Goal: Complete application form

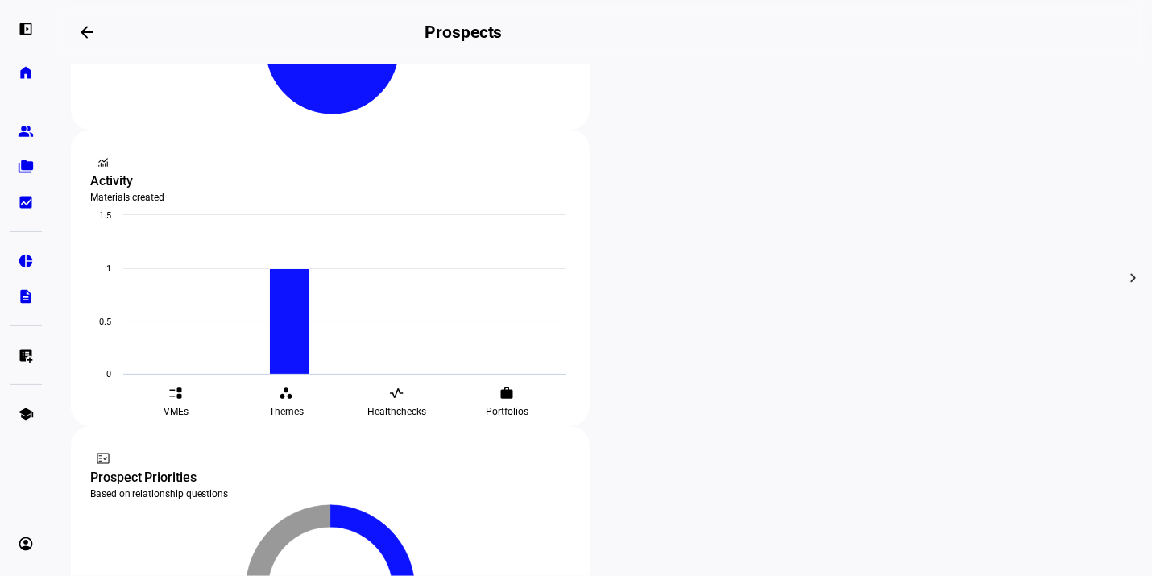
scroll to position [469, 0]
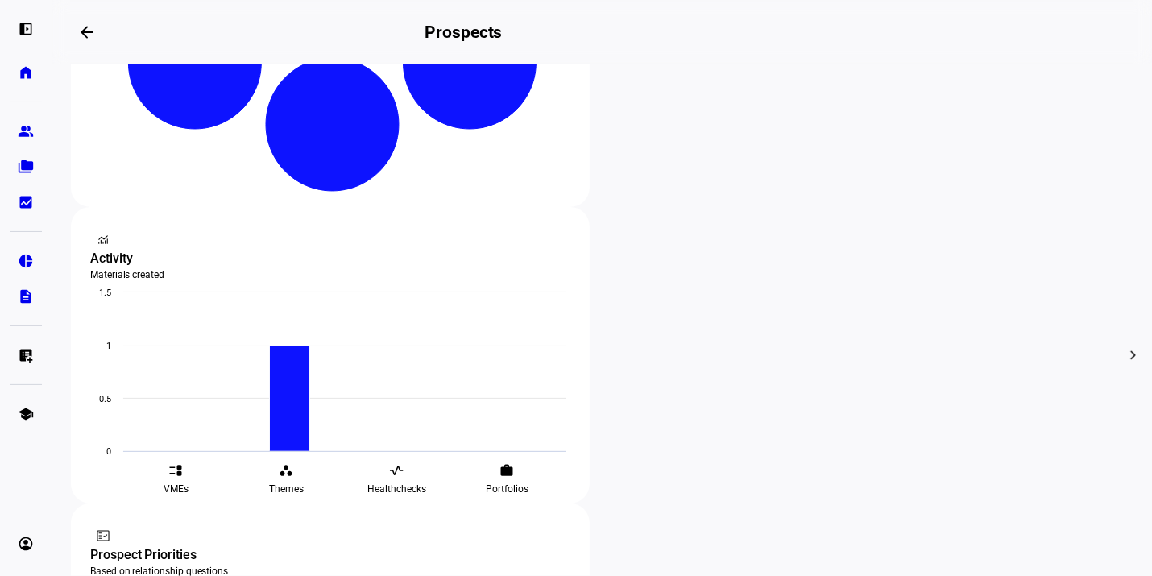
click at [19, 27] on body "left_panel_open home Home Advisors group Prospects folder_copy Households bid_l…" at bounding box center [576, 288] width 1152 height 576
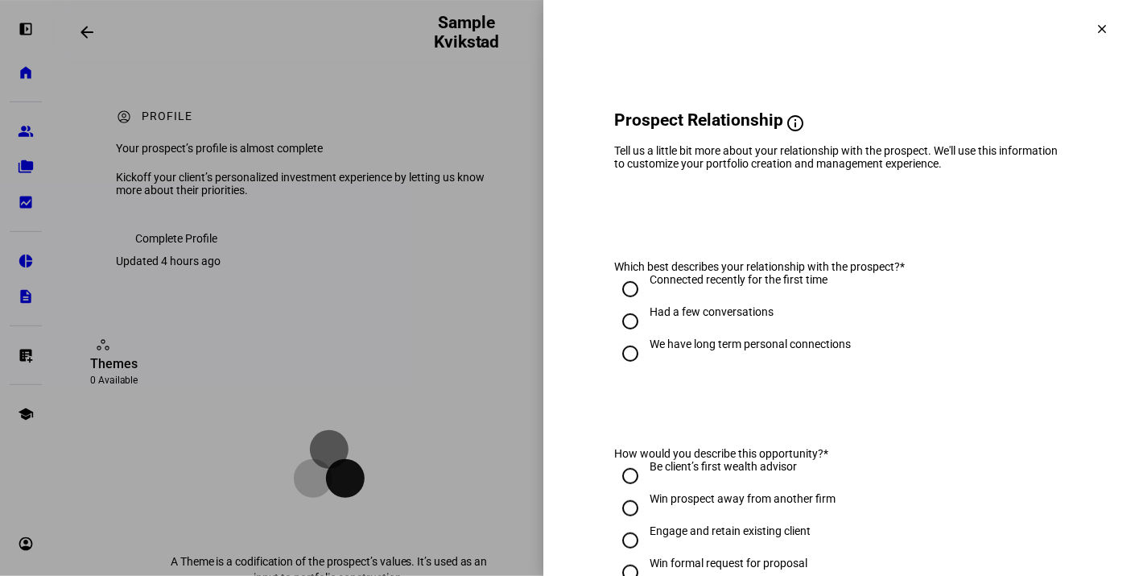
click at [1098, 25] on span at bounding box center [1102, 29] width 39 height 39
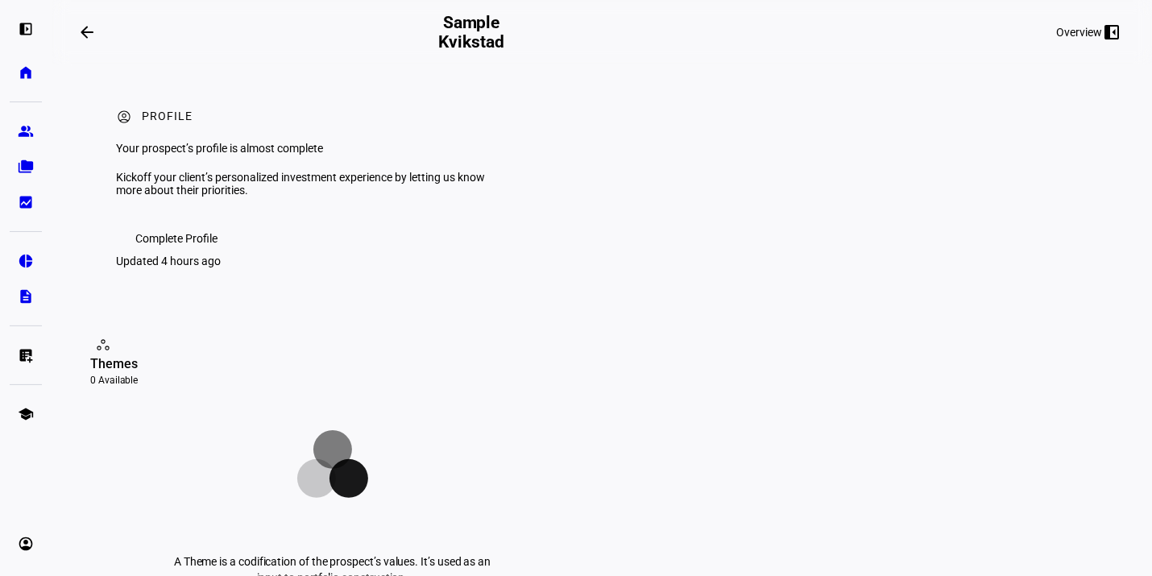
click at [81, 28] on mat-icon "arrow_backwards" at bounding box center [86, 32] width 19 height 19
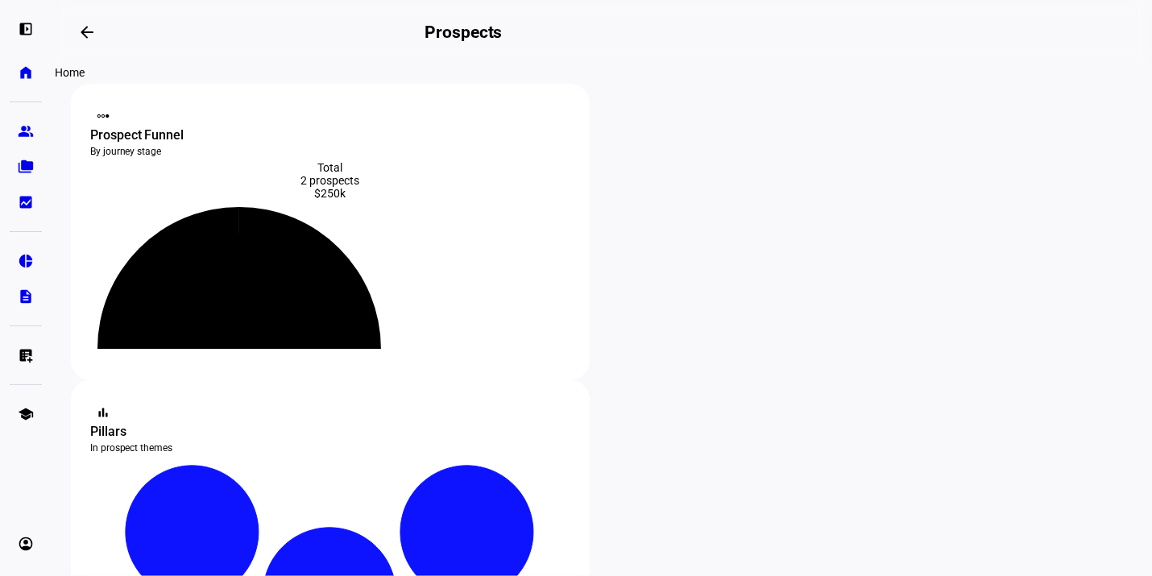
click at [24, 72] on eth-mat-symbol "home" at bounding box center [26, 72] width 16 height 16
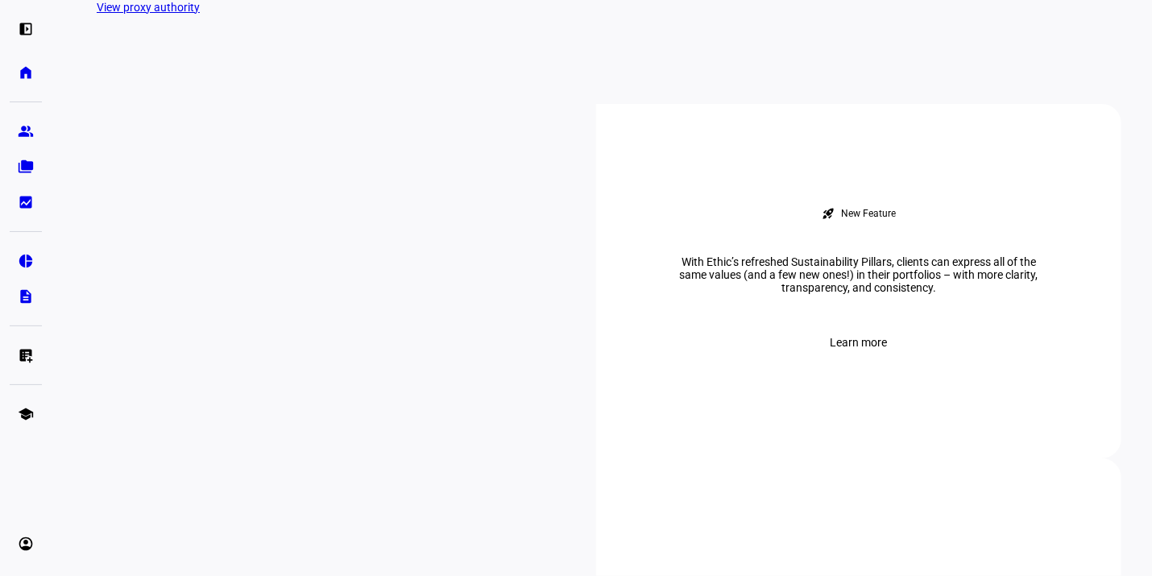
scroll to position [886, 0]
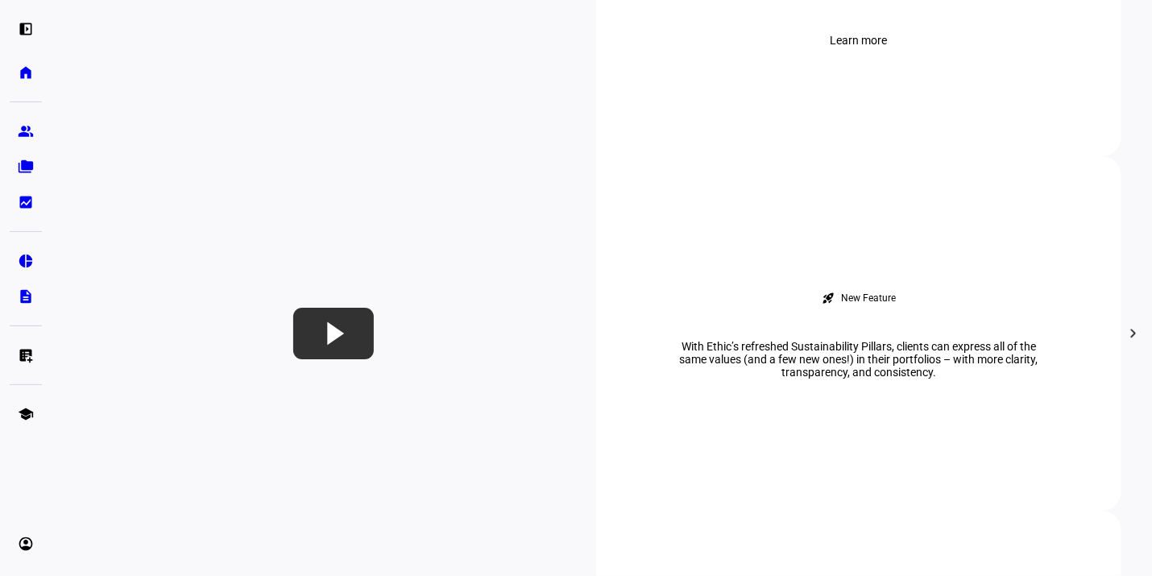
click at [851, 56] on span "Learn more" at bounding box center [858, 40] width 57 height 32
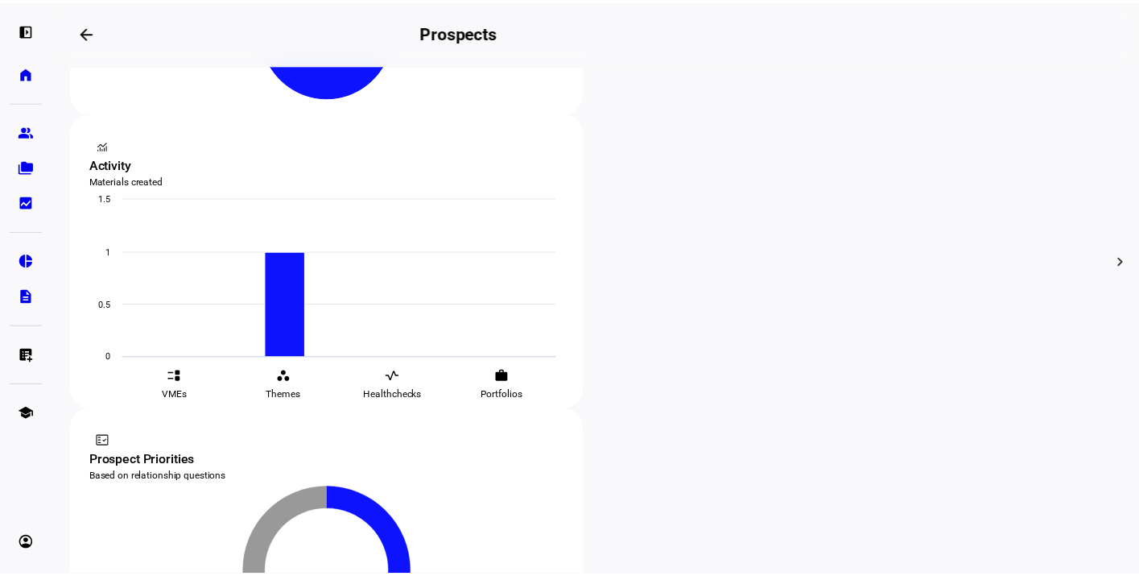
scroll to position [322, 0]
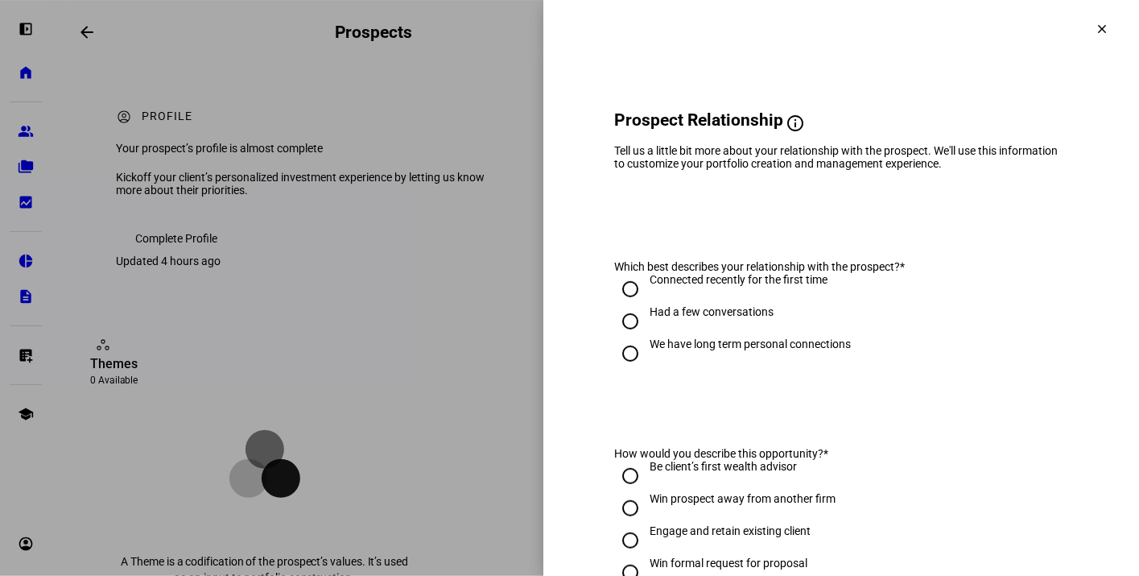
click at [666, 286] on div "Connected recently for the first time" at bounding box center [739, 279] width 178 height 13
click at [647, 301] on input "Connected recently for the first time" at bounding box center [630, 289] width 32 height 32
radio input "true"
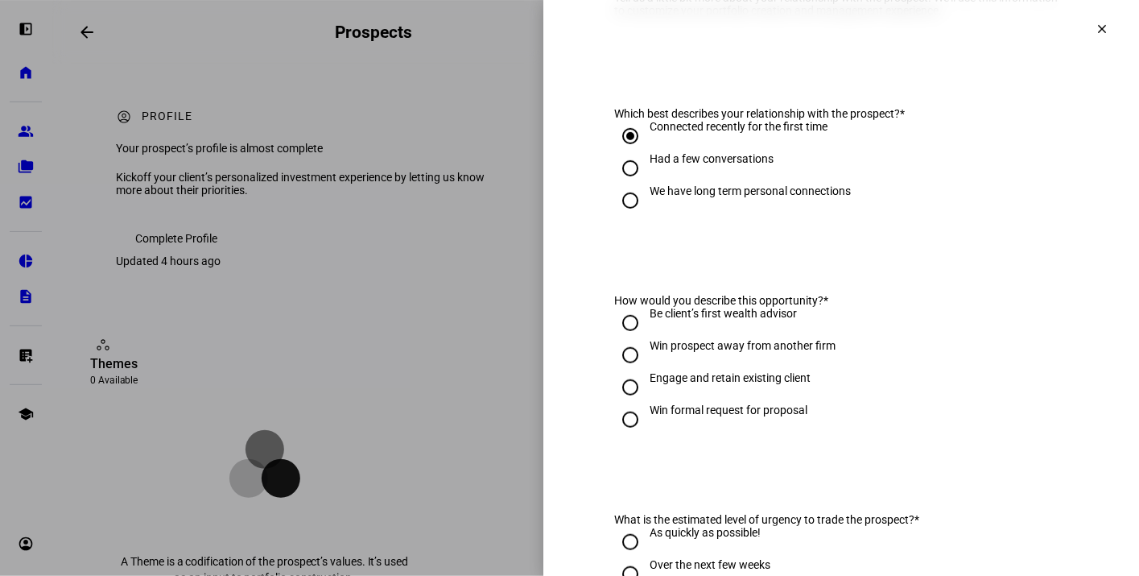
scroll to position [161, 0]
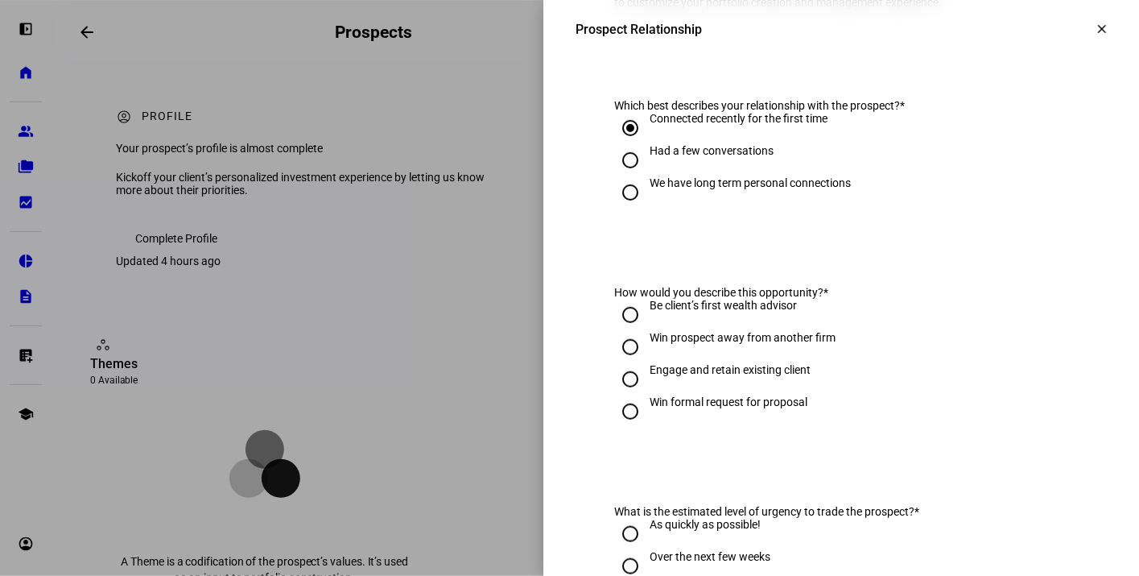
click at [685, 344] on div "Win prospect away from another firm" at bounding box center [743, 337] width 186 height 13
click at [647, 357] on input "Win prospect away from another firm" at bounding box center [630, 347] width 32 height 32
radio input "true"
click at [686, 344] on div "Win prospect away from another firm" at bounding box center [743, 337] width 186 height 13
click at [647, 356] on input "Win prospect away from another firm" at bounding box center [630, 347] width 32 height 32
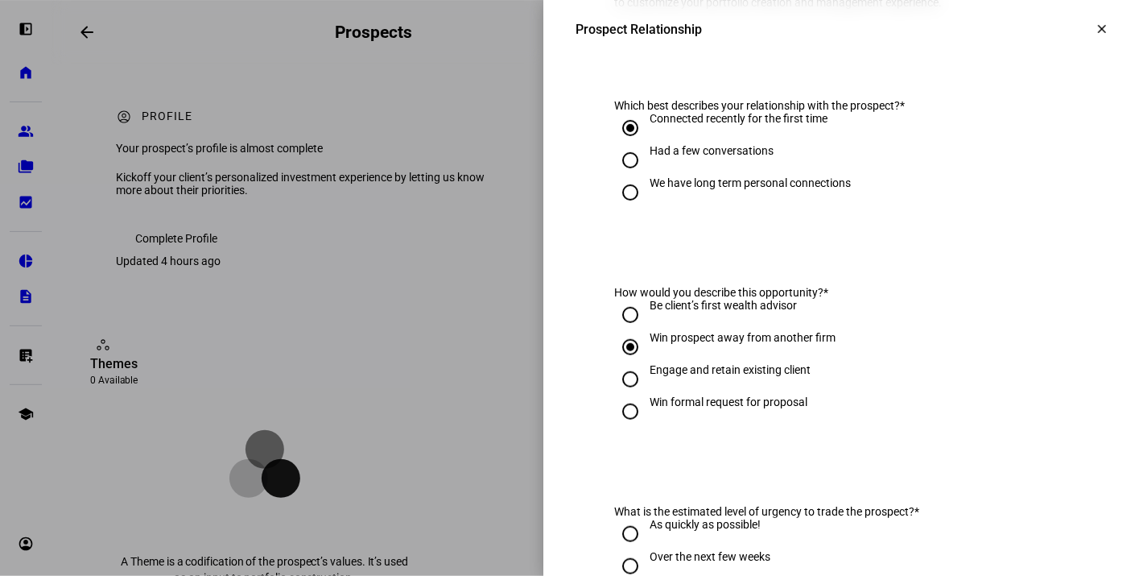
click at [700, 376] on div "Engage and retain existing client" at bounding box center [730, 369] width 161 height 13
click at [647, 387] on input "Engage and retain existing client" at bounding box center [630, 379] width 32 height 32
radio input "true"
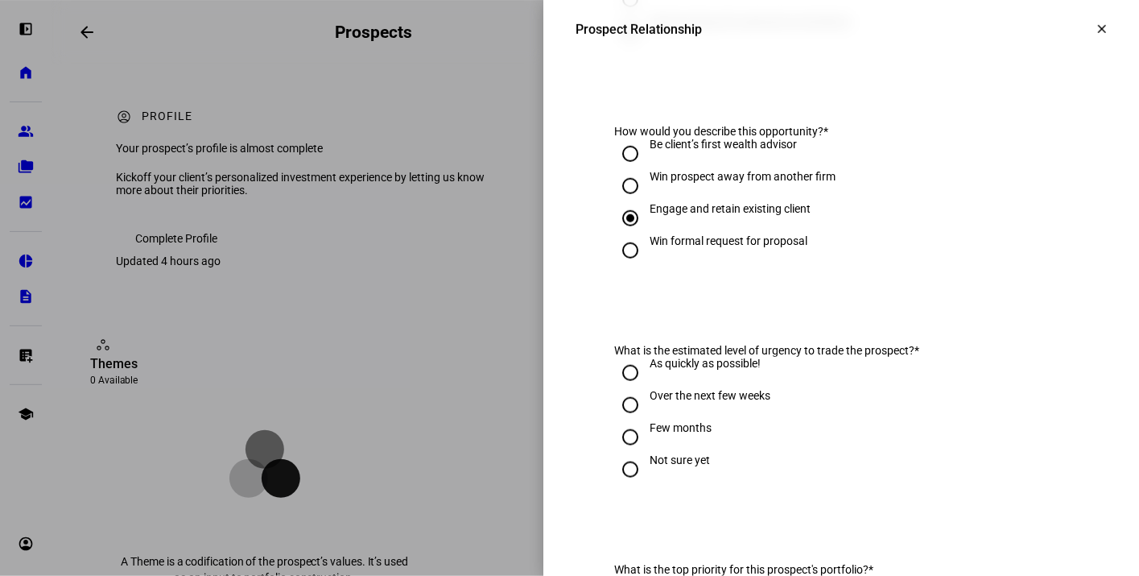
click at [650, 402] on div "Over the next few weeks" at bounding box center [710, 395] width 121 height 13
click at [640, 410] on input "Over the next few weeks" at bounding box center [630, 405] width 32 height 32
radio input "true"
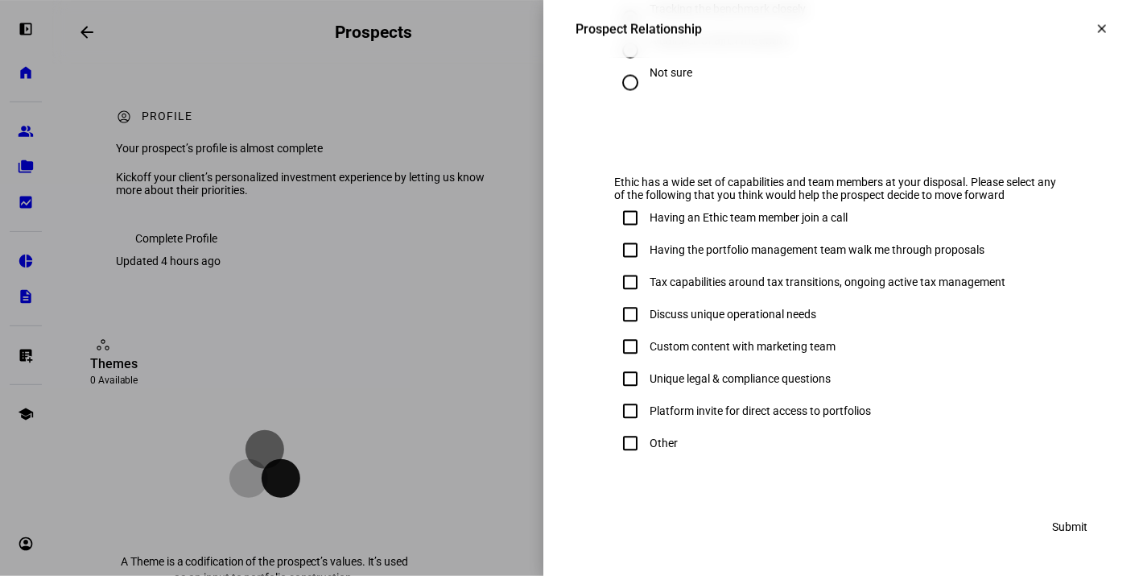
scroll to position [648, 0]
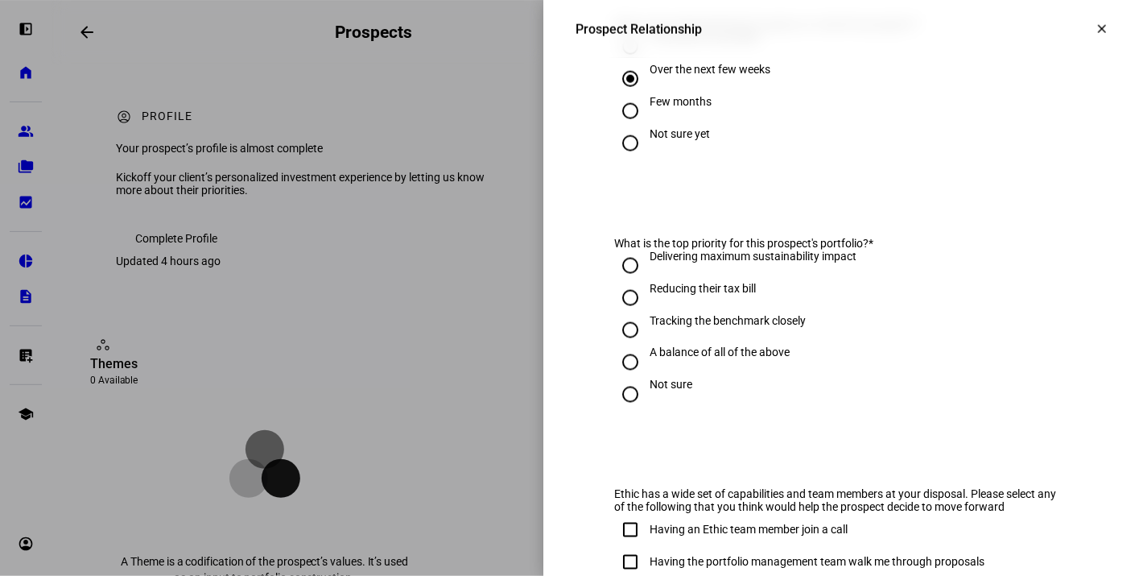
click at [621, 393] on input "Not sure" at bounding box center [630, 394] width 32 height 32
radio input "true"
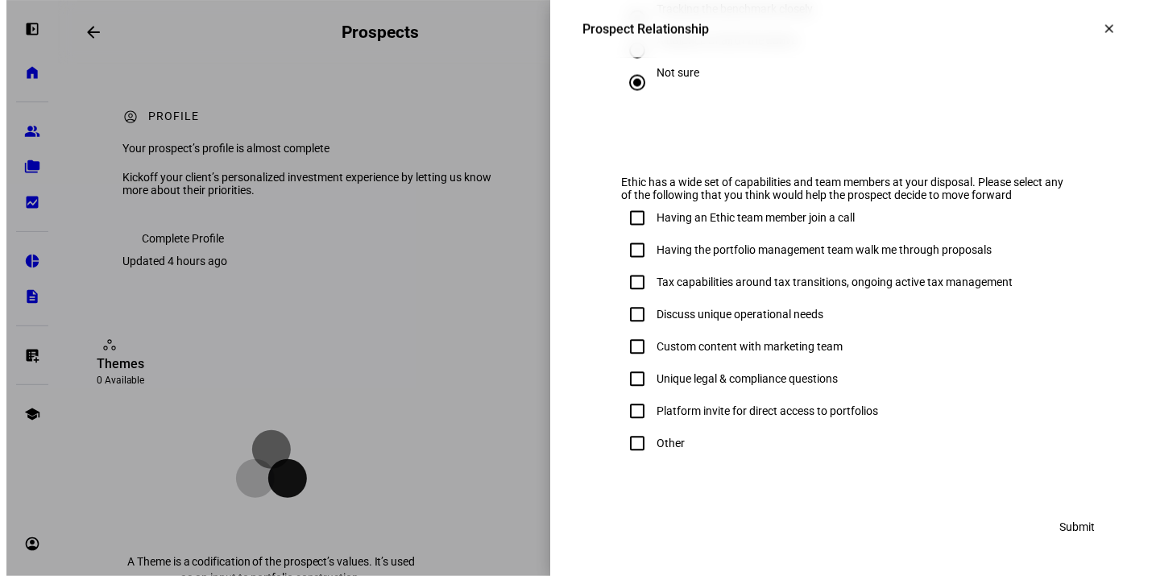
scroll to position [970, 0]
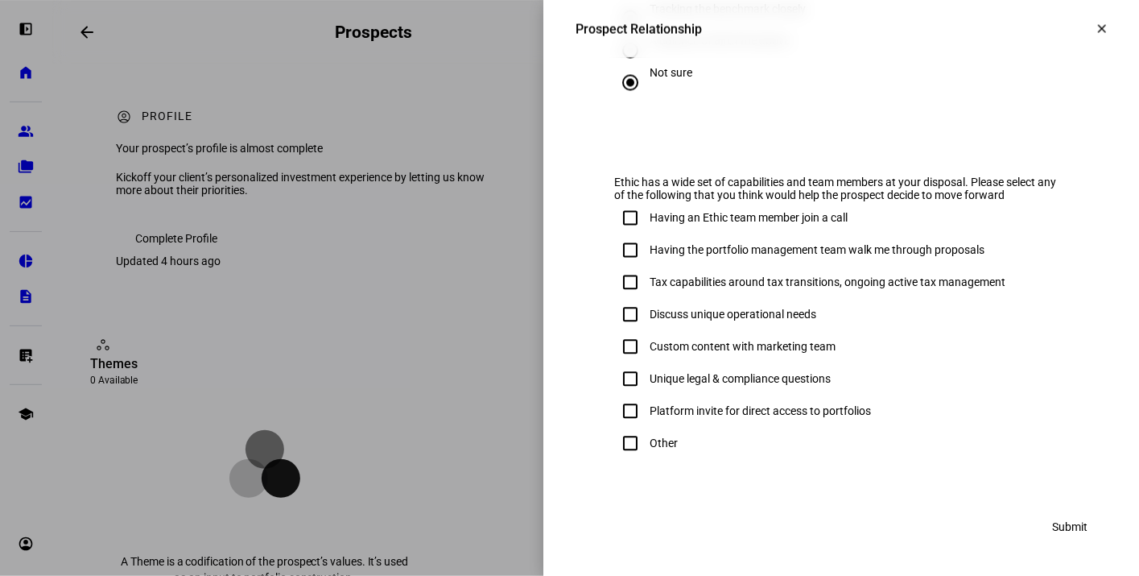
click at [700, 347] on div "Custom content with marketing team" at bounding box center [743, 347] width 186 height 13
click at [647, 347] on input "Custom content with marketing team" at bounding box center [630, 347] width 32 height 32
checkbox input "true"
drag, startPoint x: 1057, startPoint y: 524, endPoint x: 825, endPoint y: 406, distance: 261.1
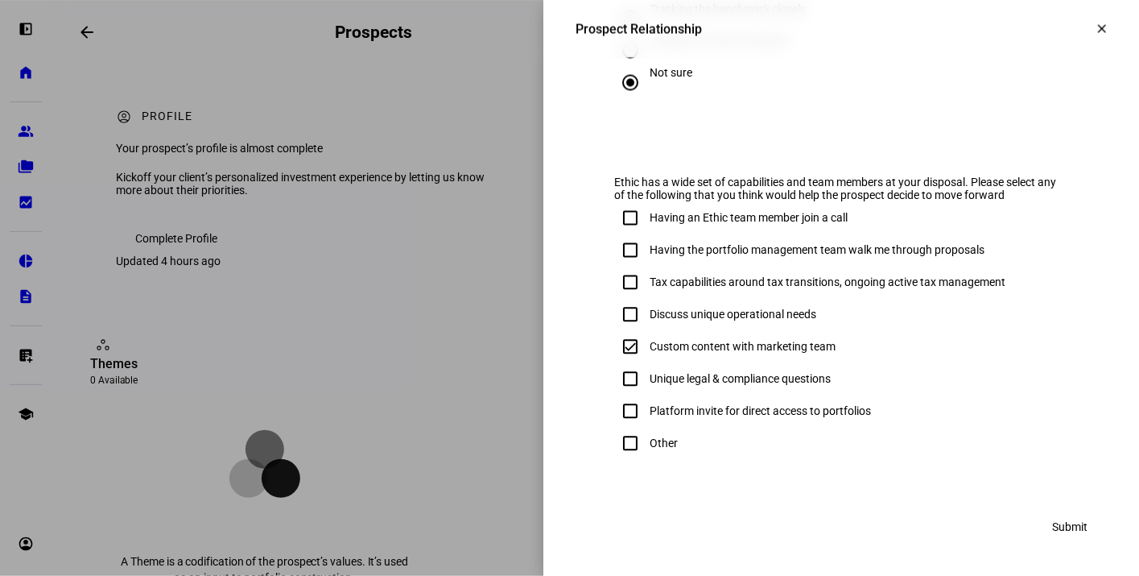
click at [1095, 34] on mat-icon "clear" at bounding box center [1102, 29] width 14 height 14
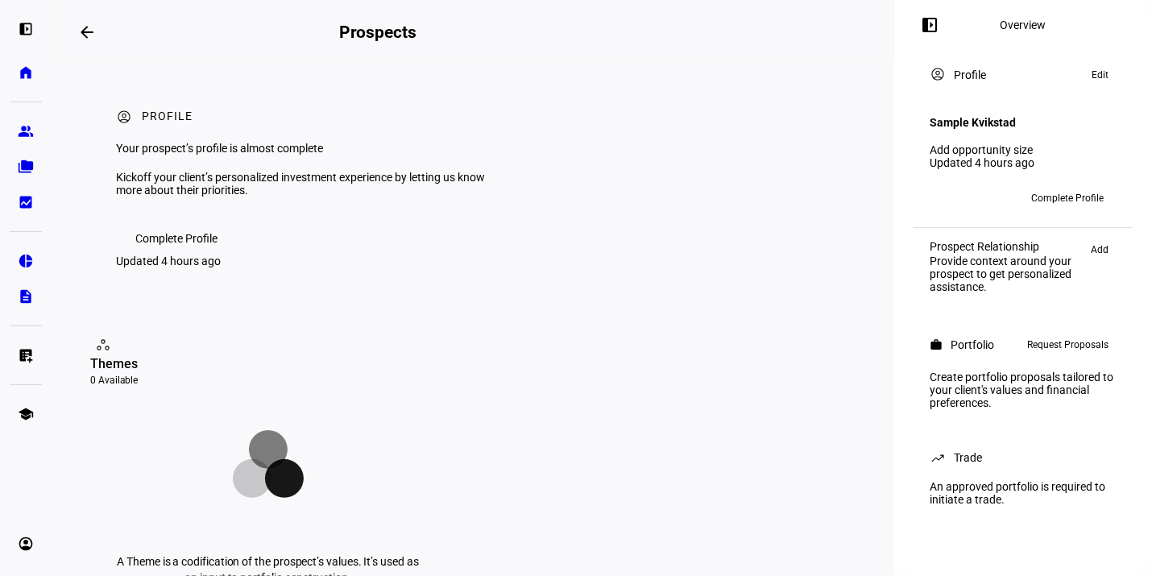
click at [1099, 77] on span "Edit" at bounding box center [1099, 74] width 17 height 19
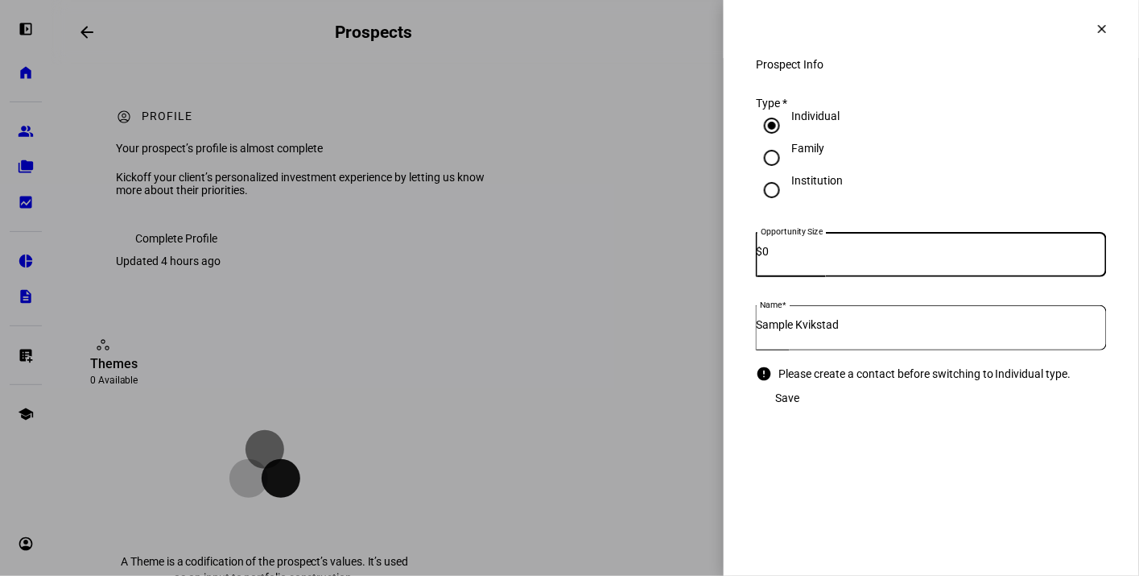
click at [1096, 27] on mat-icon "clear" at bounding box center [1102, 29] width 14 height 14
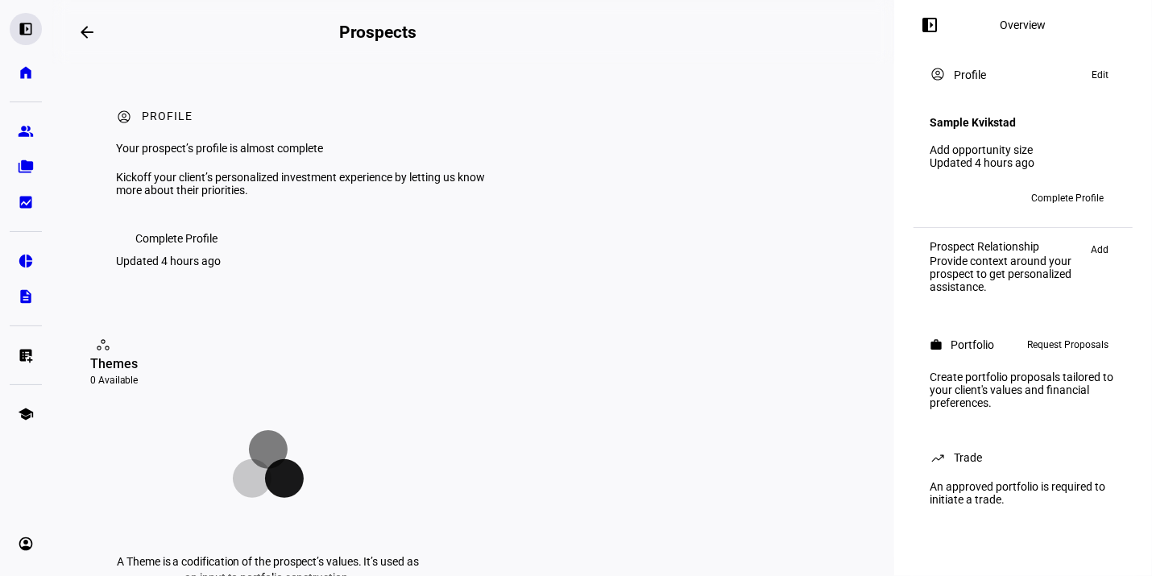
click at [23, 27] on eth-mat-symbol "left_panel_open" at bounding box center [26, 29] width 16 height 16
